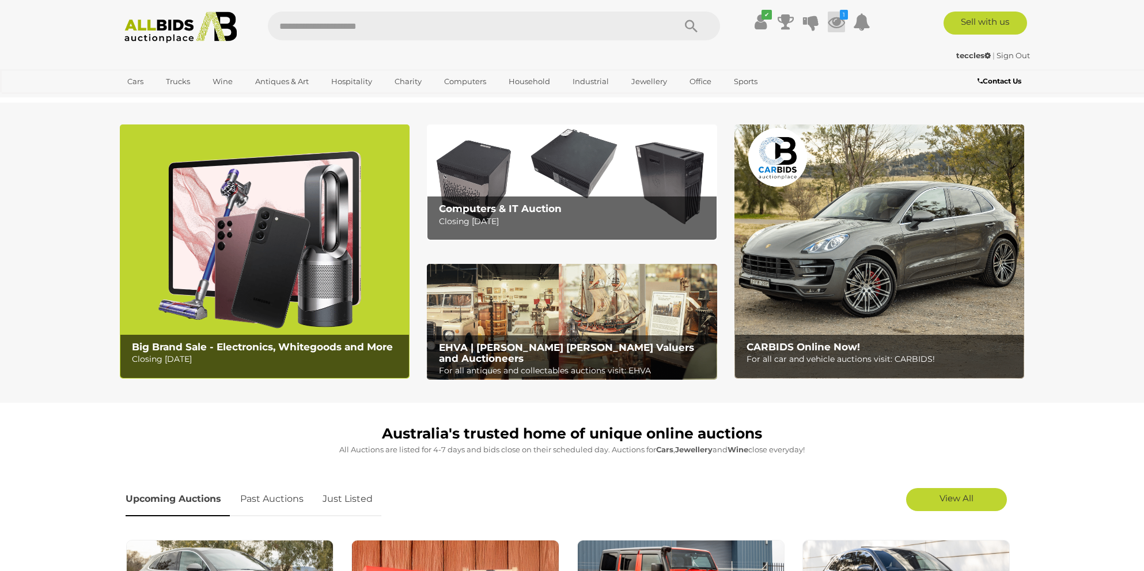
click at [838, 21] on icon at bounding box center [836, 22] width 17 height 21
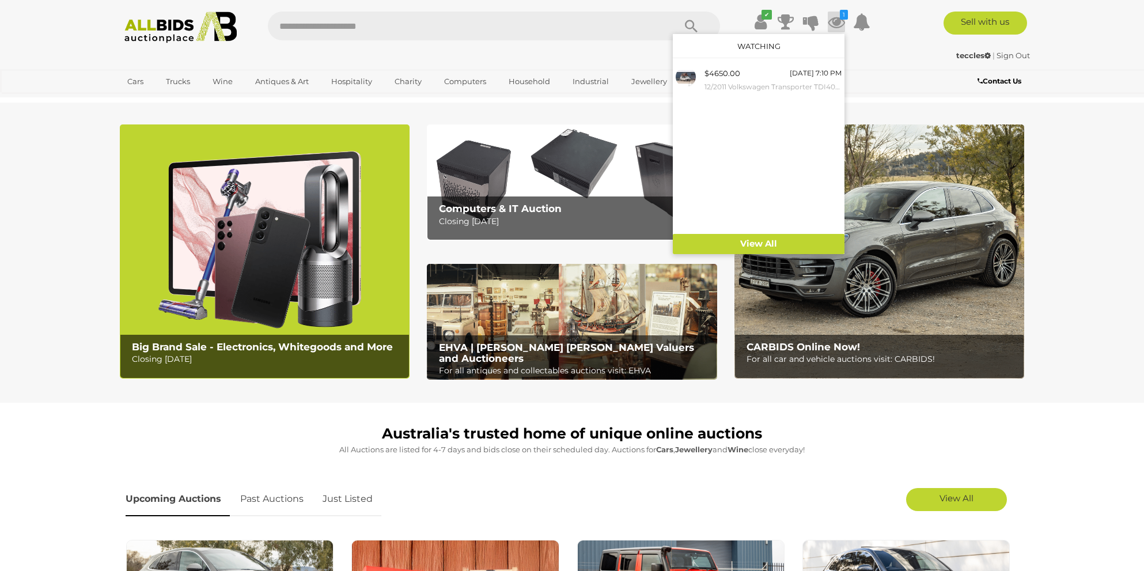
click at [900, 49] on div "teccles | Sign Out" at bounding box center [572, 55] width 916 height 13
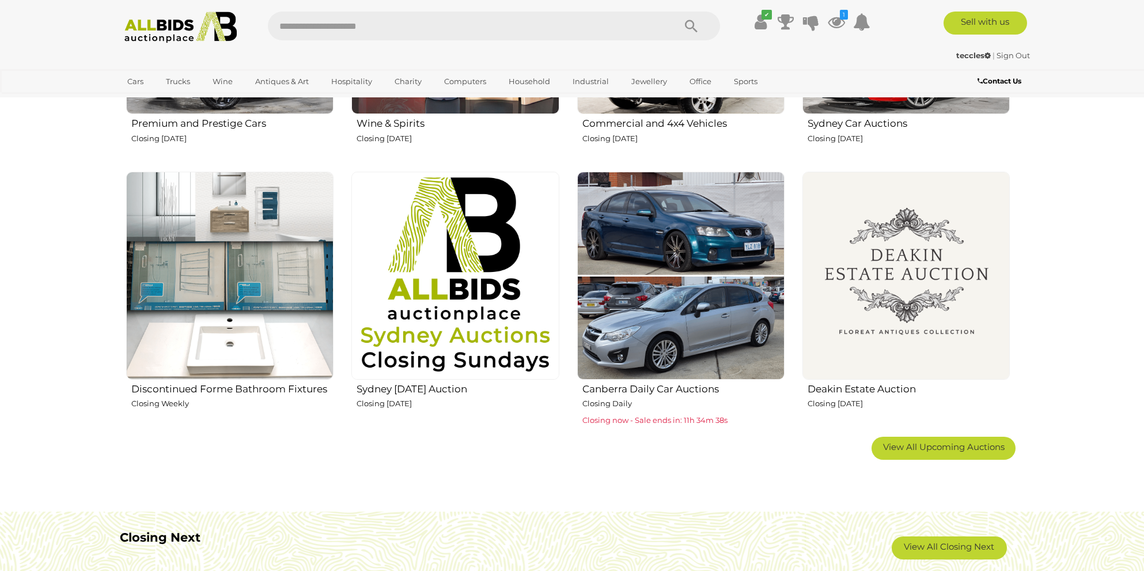
scroll to position [654, 0]
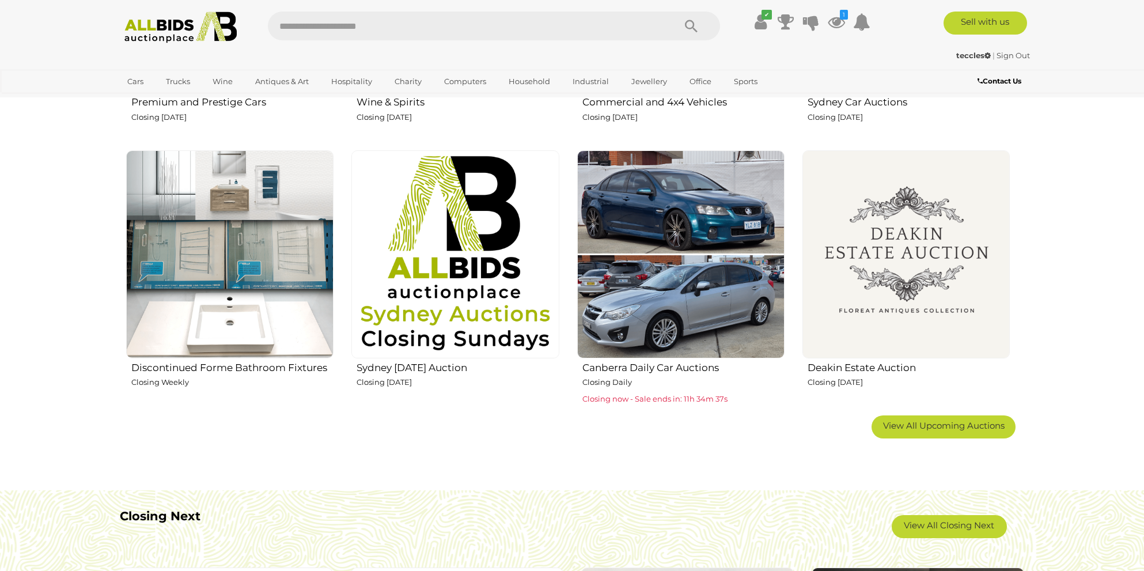
click at [915, 272] on img at bounding box center [905, 253] width 207 height 207
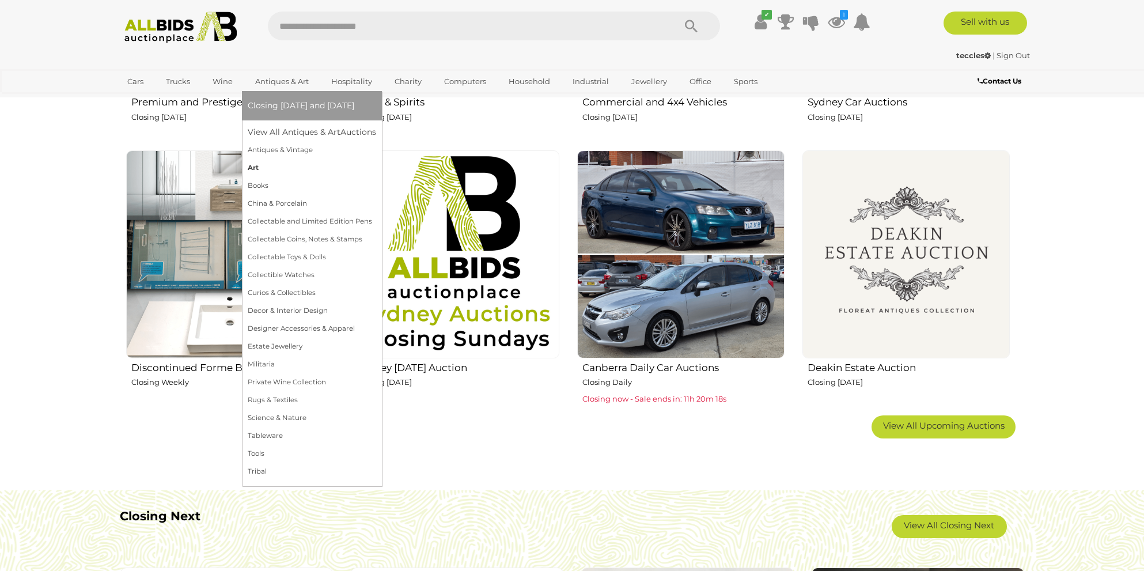
click at [258, 166] on link "Art" at bounding box center [312, 168] width 128 height 18
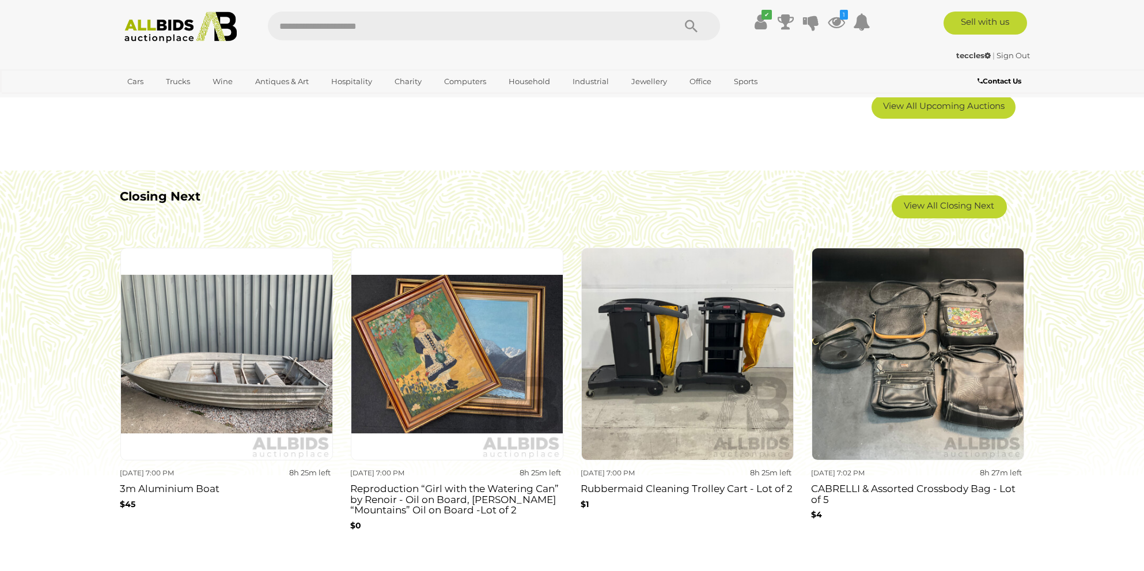
scroll to position [972, 0]
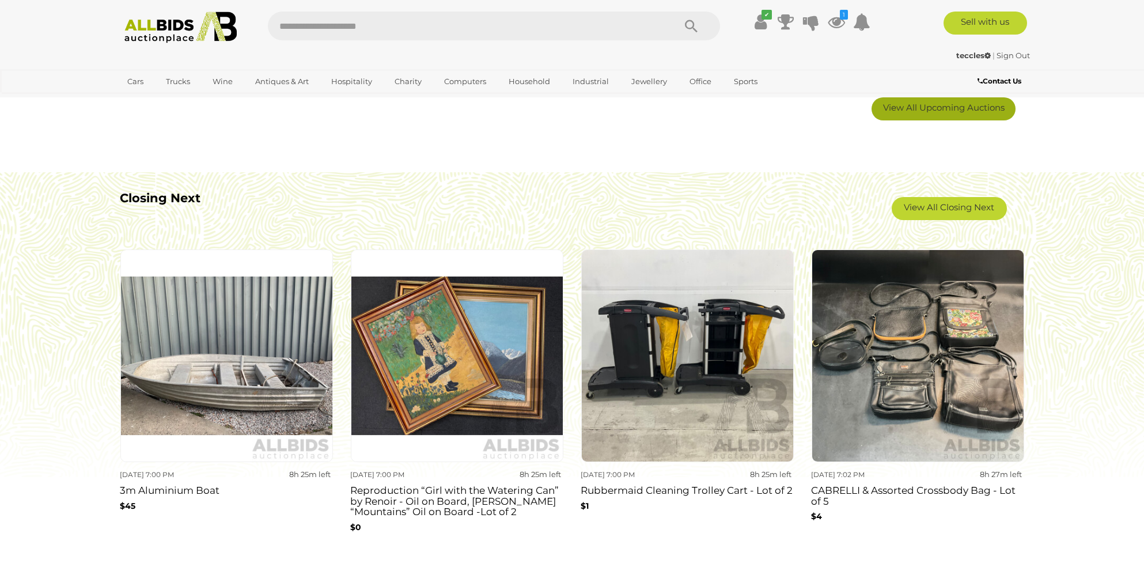
click at [952, 108] on span "View All Upcoming Auctions" at bounding box center [944, 107] width 122 height 11
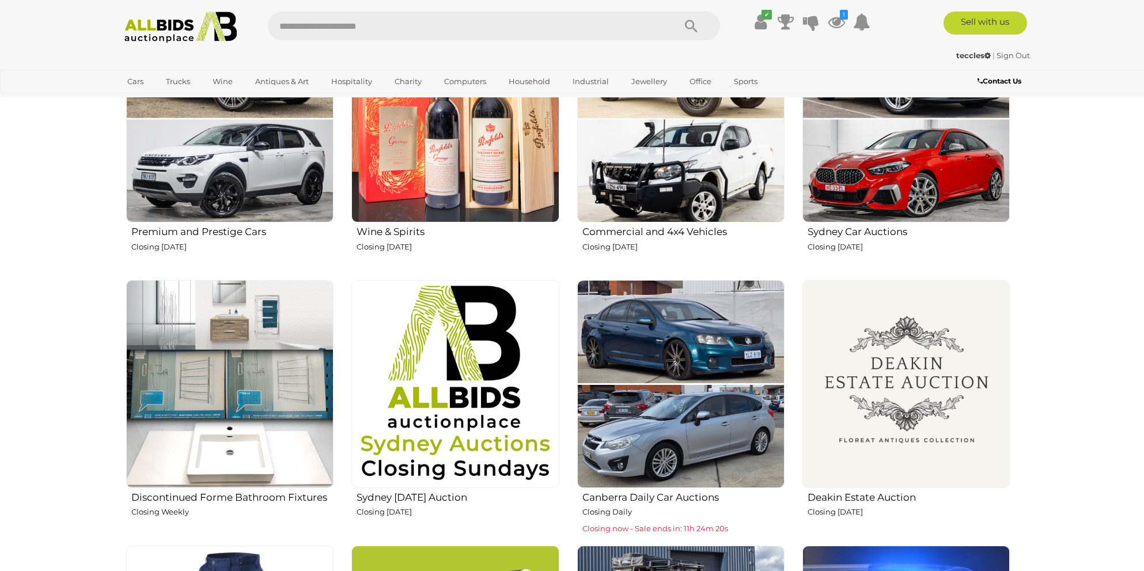
scroll to position [0, 0]
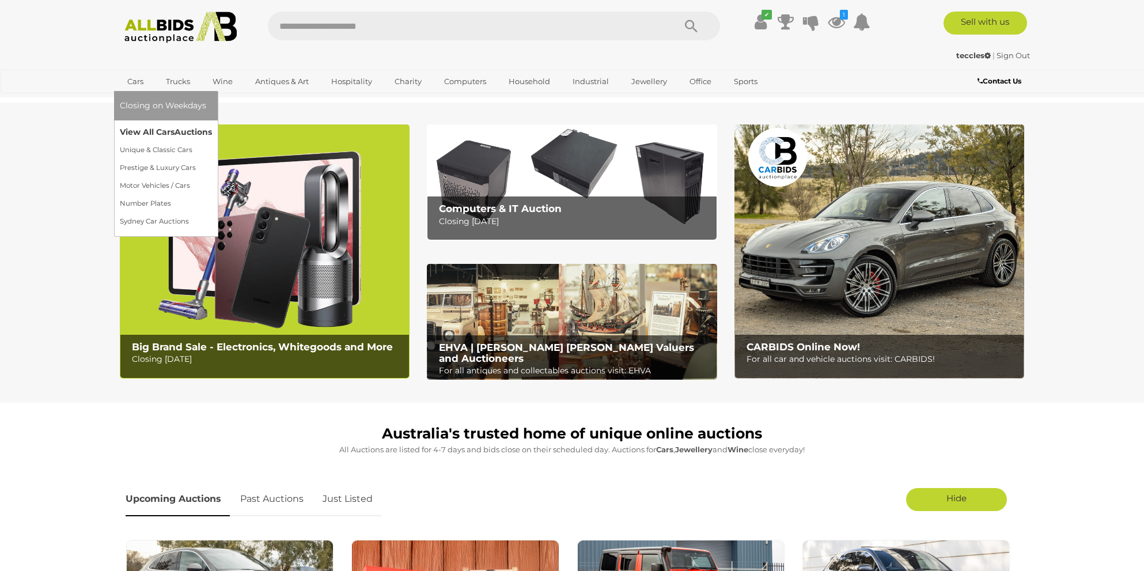
click at [156, 131] on link "View All Cars Auctions" at bounding box center [166, 132] width 92 height 18
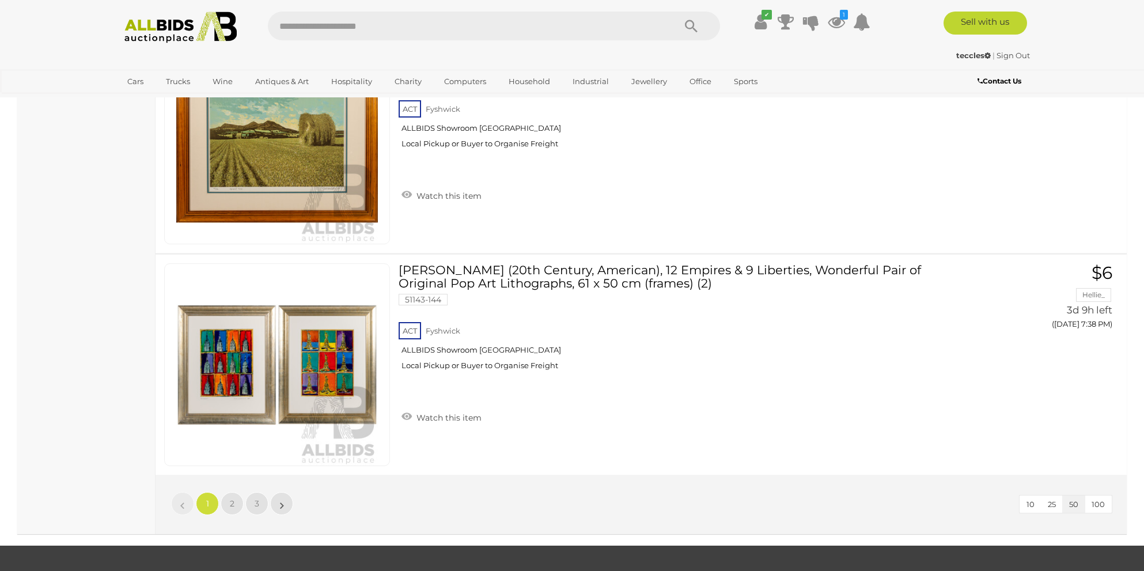
scroll to position [10996, 0]
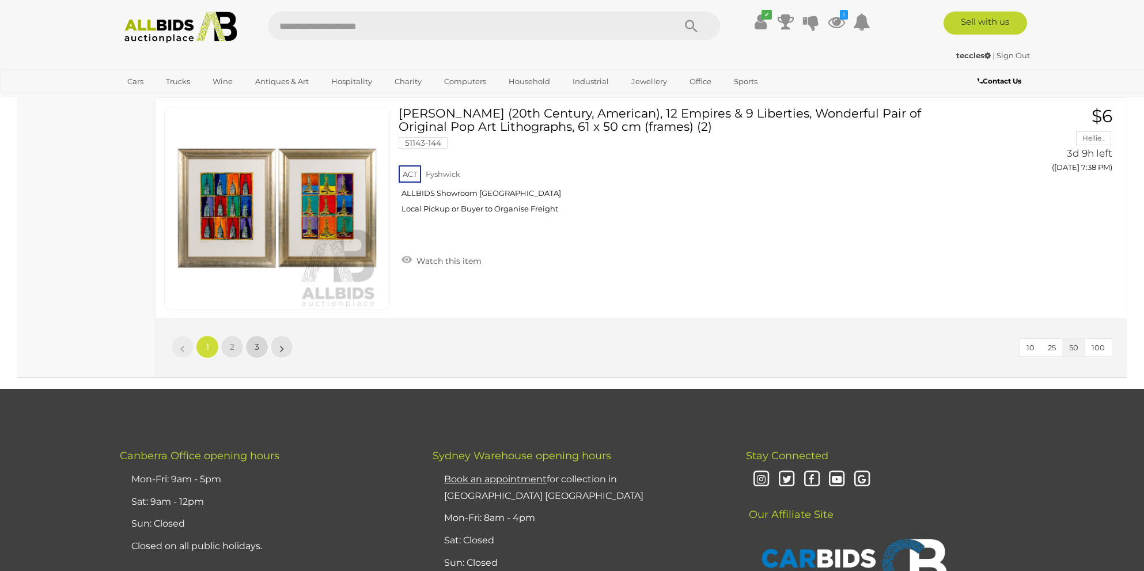
click at [265, 346] on link "3" at bounding box center [256, 346] width 23 height 23
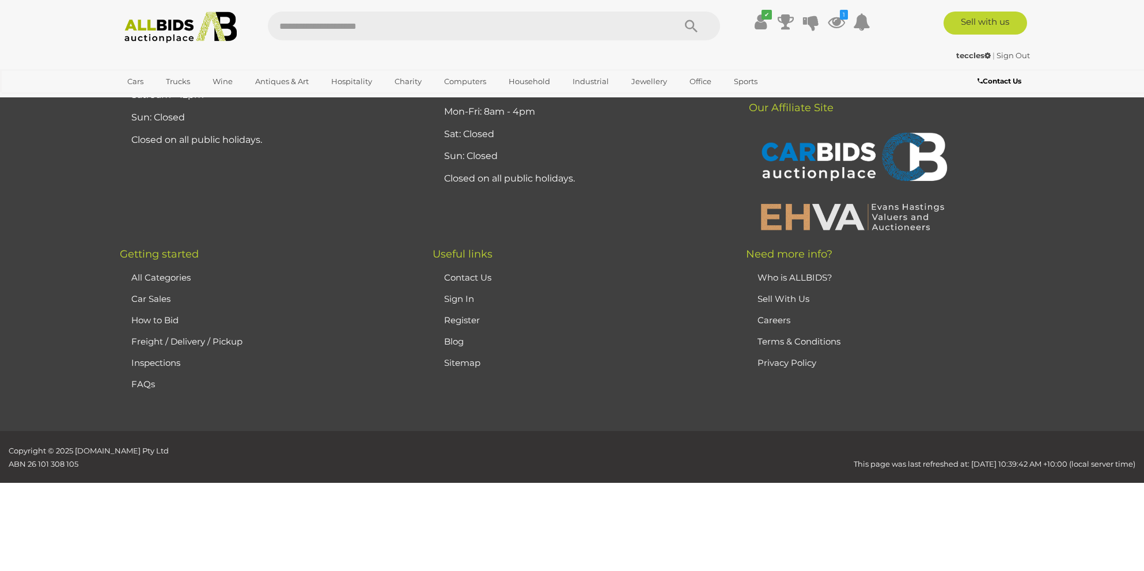
scroll to position [109, 0]
